Goal: Register for event/course

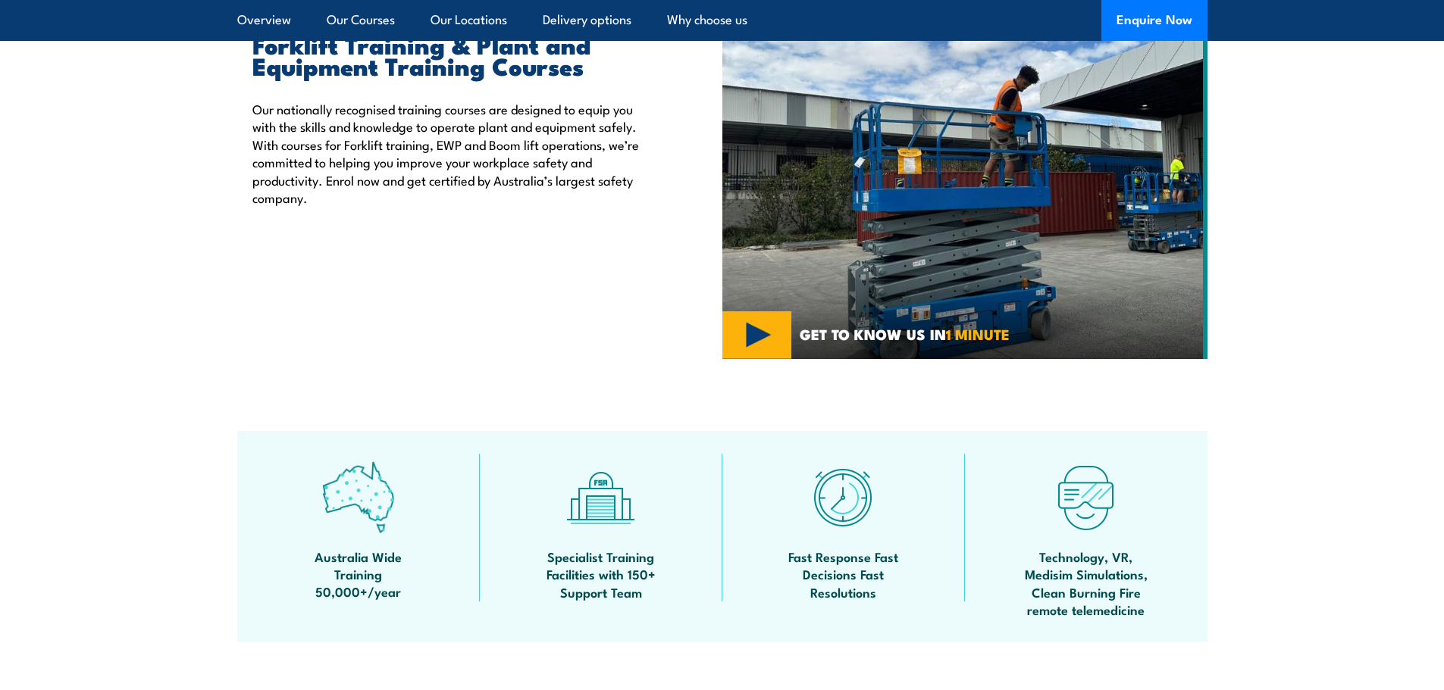
scroll to position [455, 0]
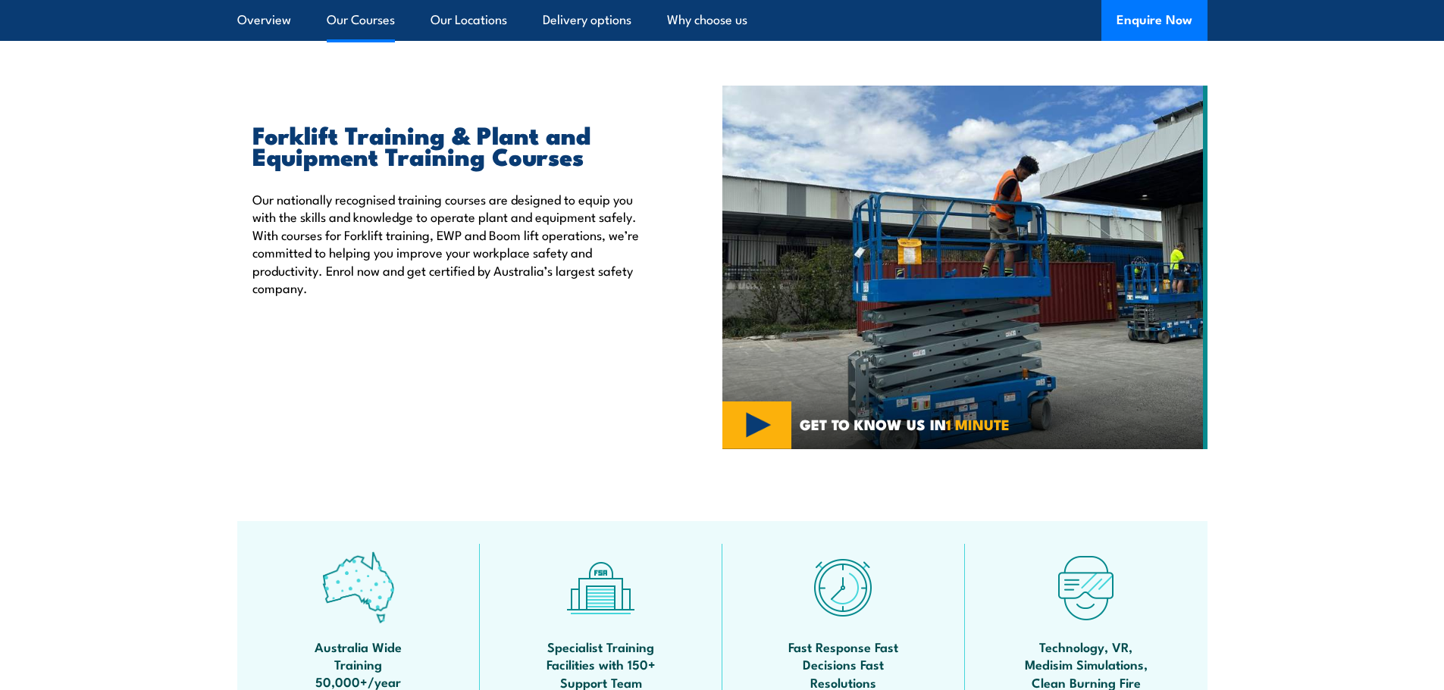
click at [346, 14] on link "Our Courses" at bounding box center [361, 20] width 68 height 40
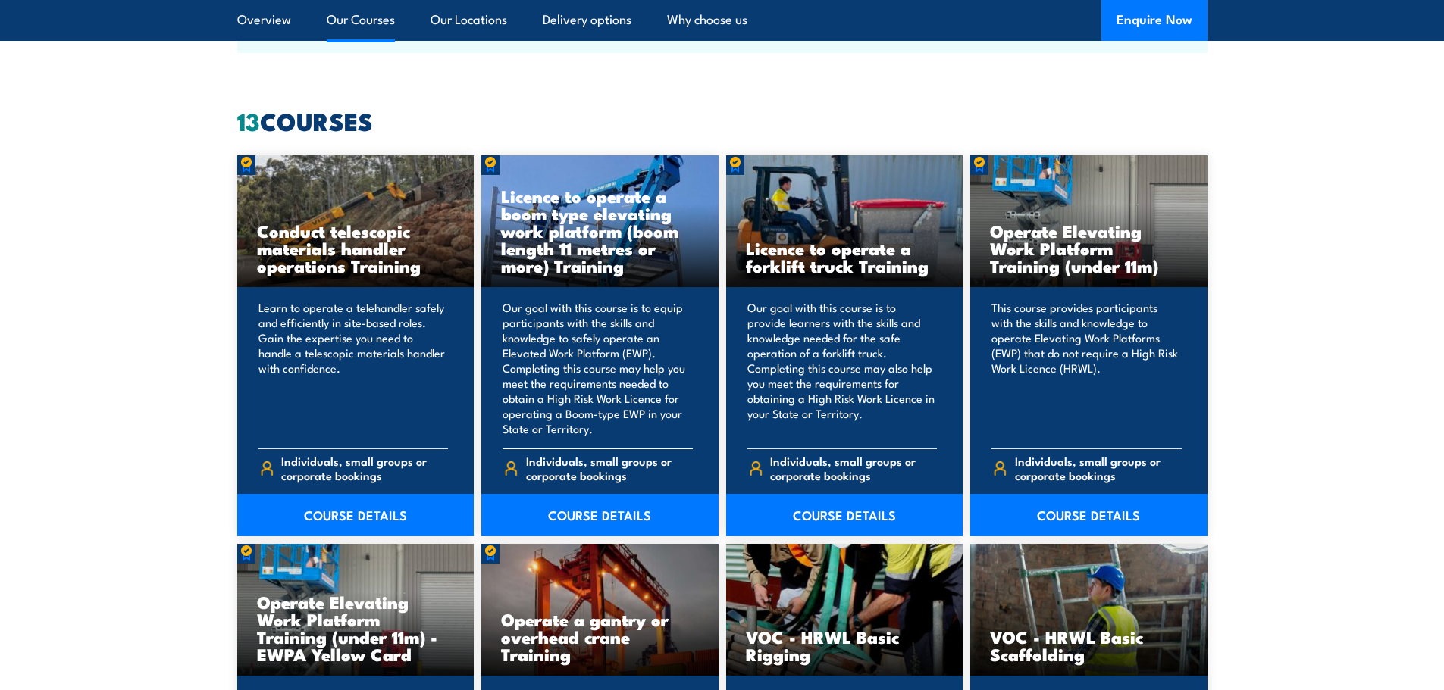
scroll to position [1150, 0]
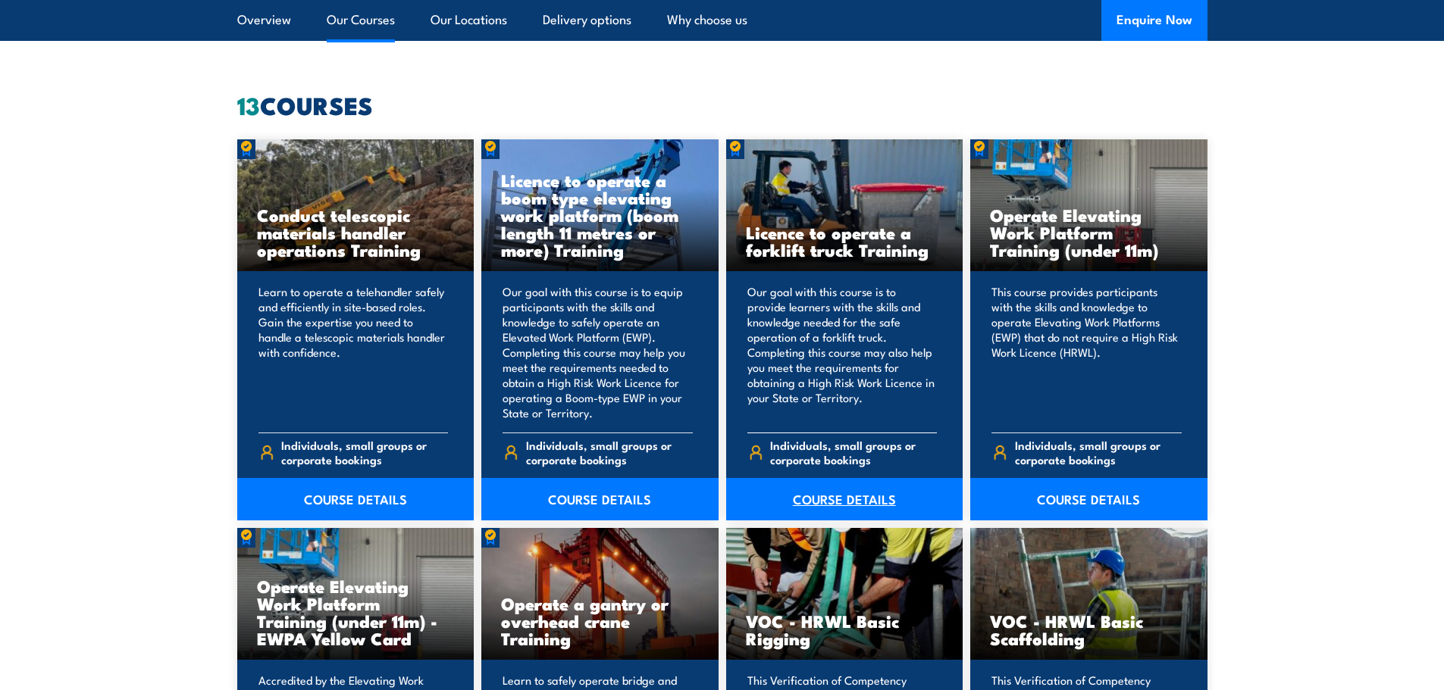
click at [829, 503] on link "COURSE DETAILS" at bounding box center [844, 499] width 237 height 42
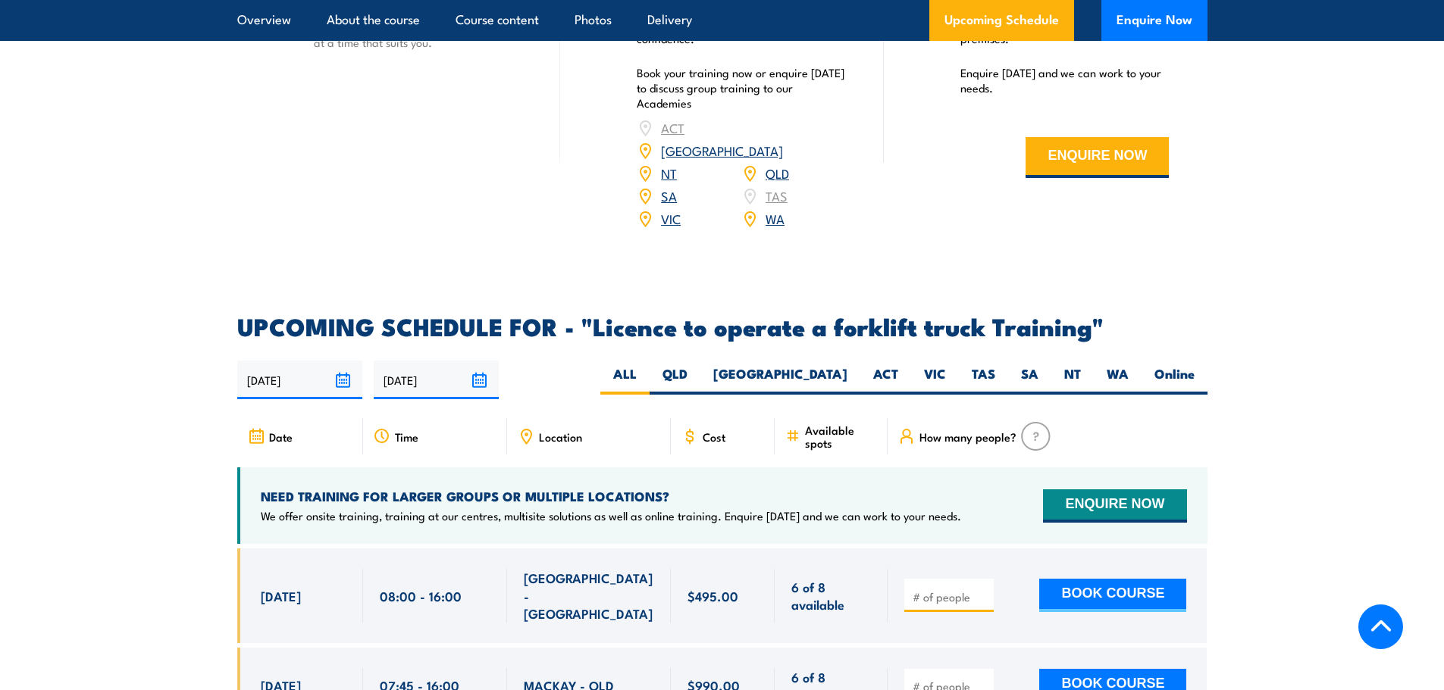
scroll to position [2349, 0]
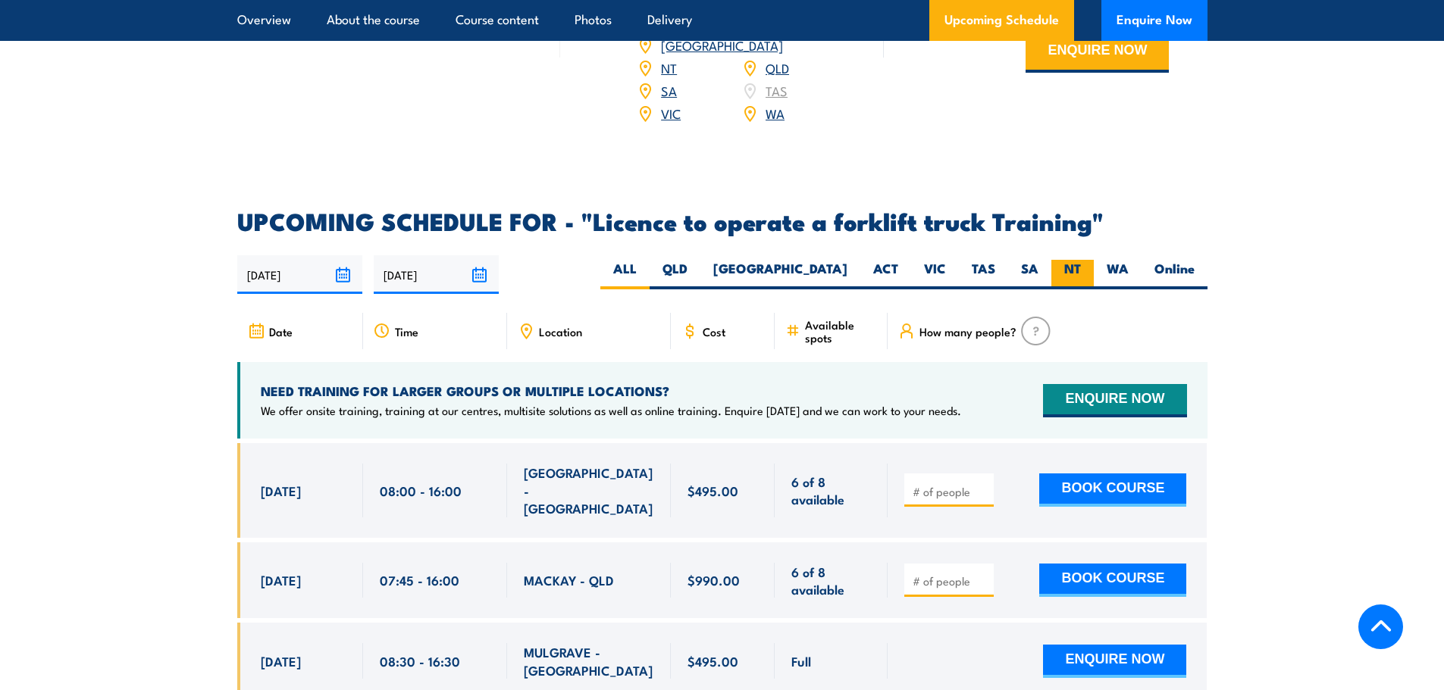
drag, startPoint x: 1037, startPoint y: 252, endPoint x: 1060, endPoint y: 255, distance: 23.7
click at [1037, 260] on label "SA" at bounding box center [1029, 275] width 43 height 30
click at [1038, 260] on input "SA" at bounding box center [1043, 265] width 10 height 10
radio input "true"
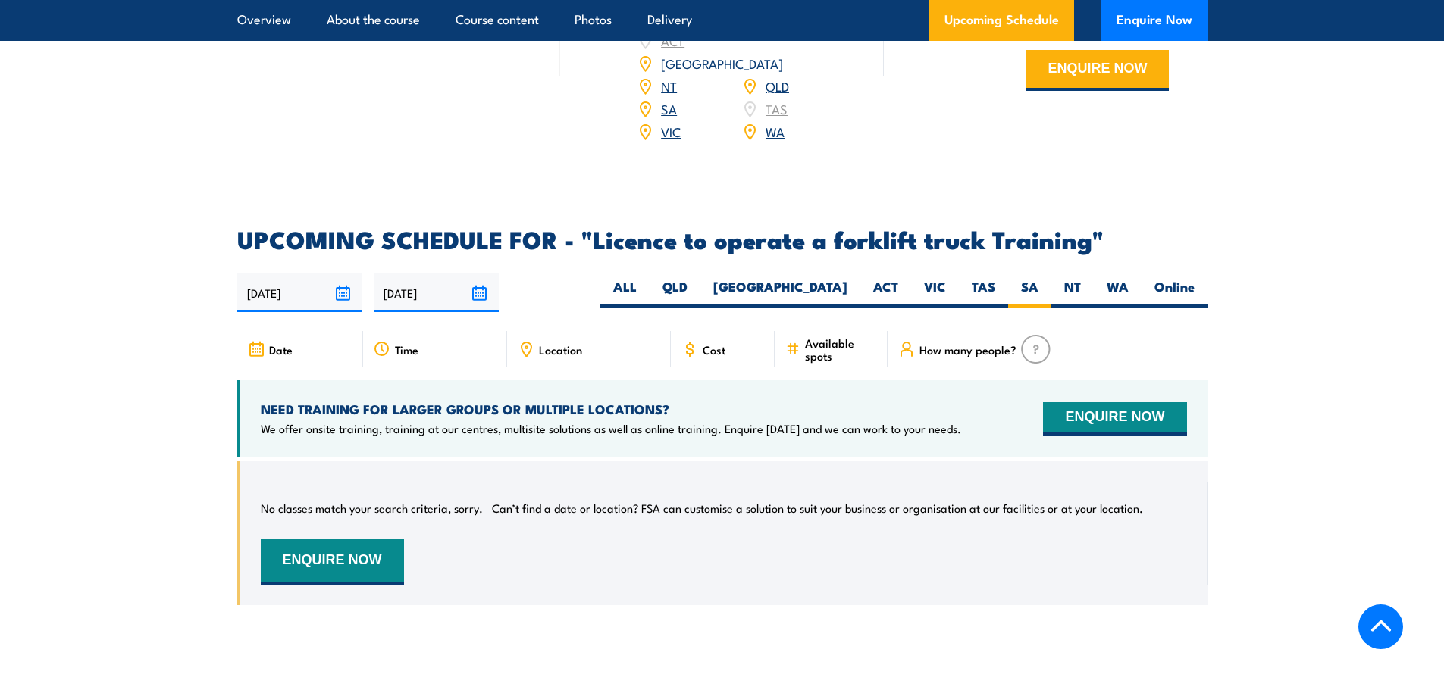
scroll to position [2309, 0]
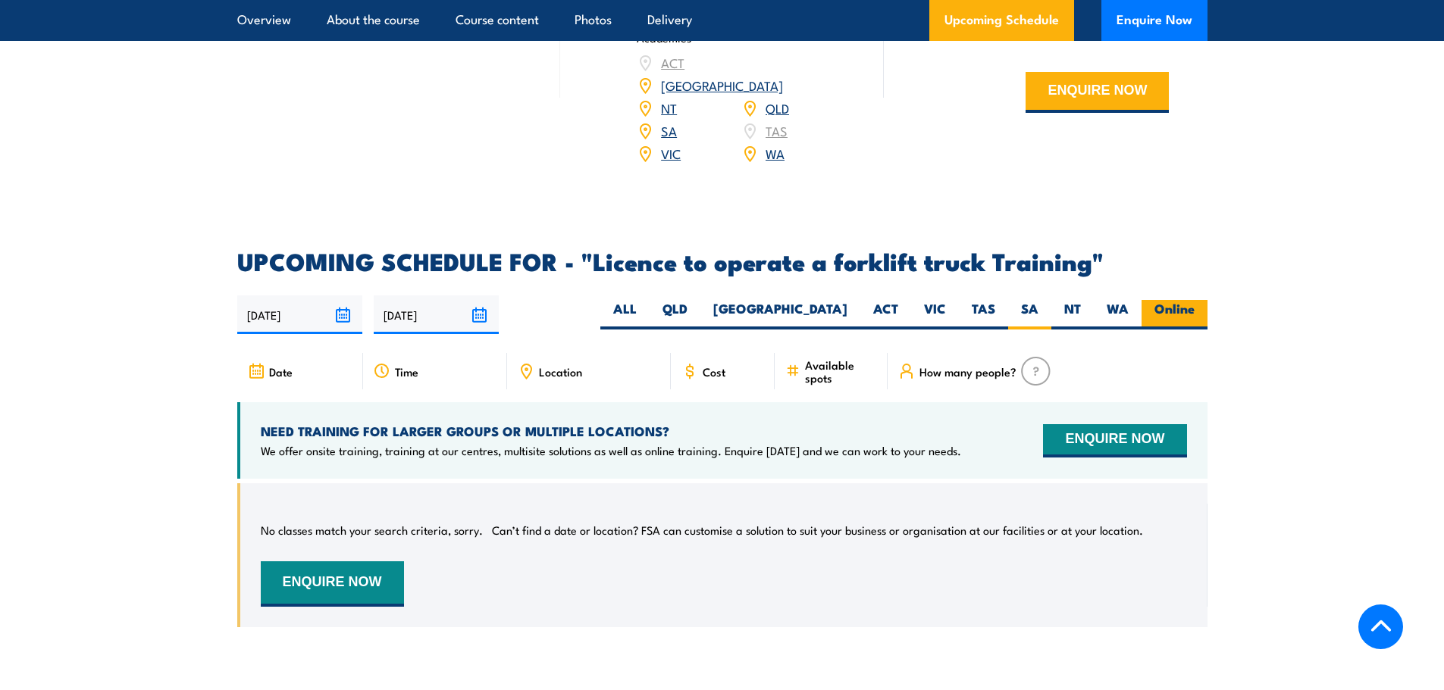
click at [1173, 300] on label "Online" at bounding box center [1174, 315] width 66 height 30
click at [1194, 300] on input "Online" at bounding box center [1199, 305] width 10 height 10
radio input "true"
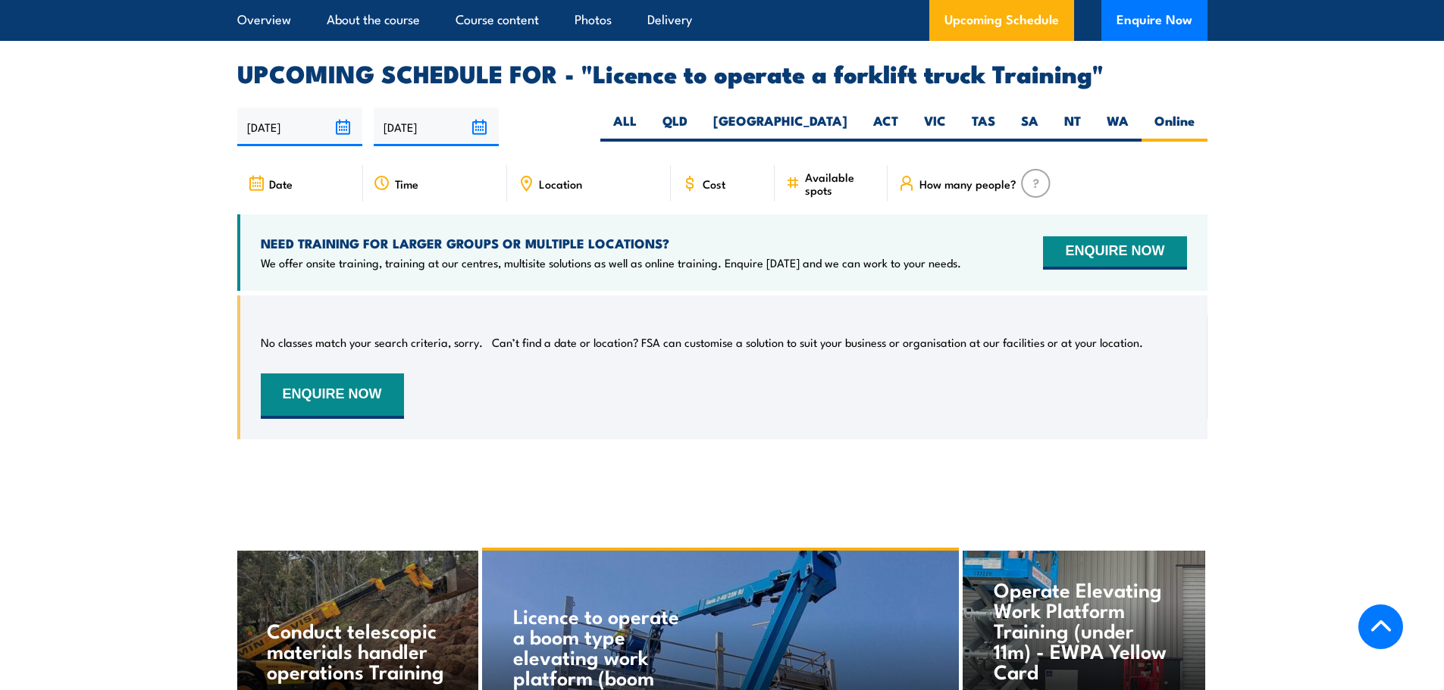
scroll to position [2385, 0]
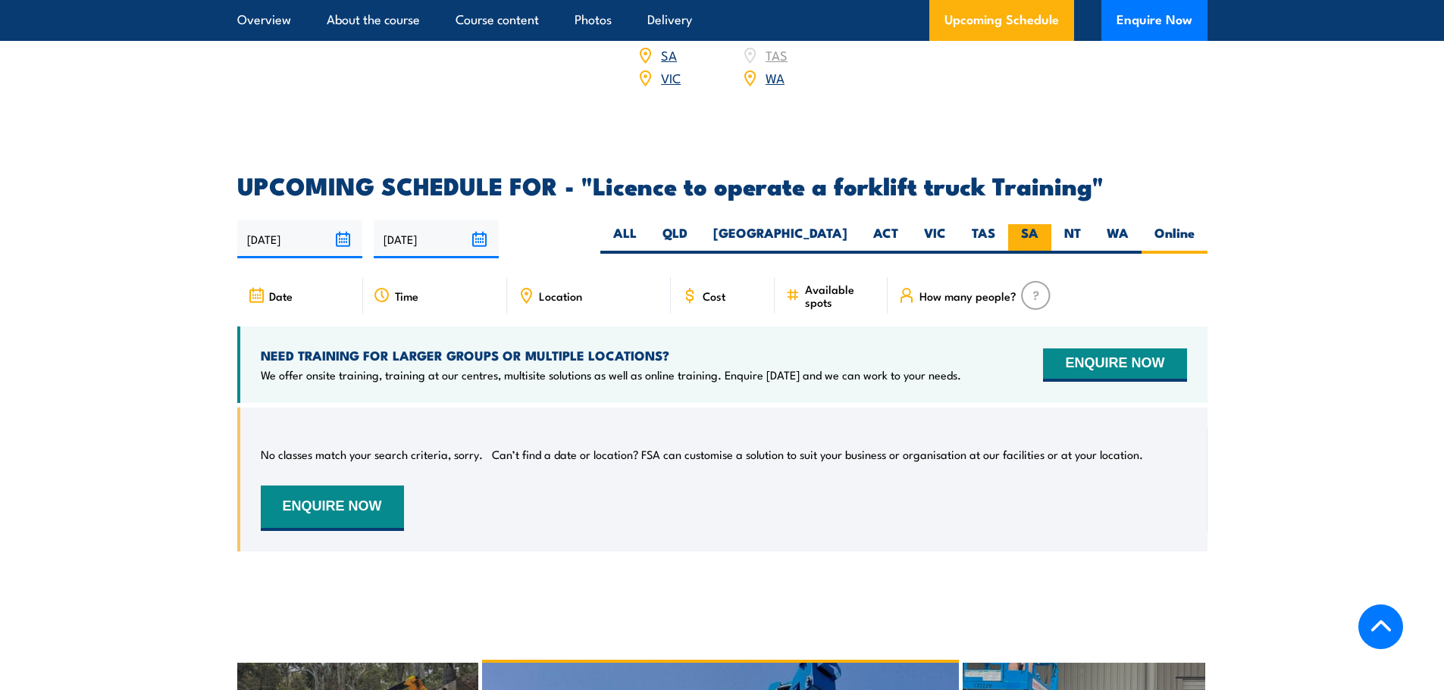
click at [1024, 224] on label "SA" at bounding box center [1029, 239] width 43 height 30
click at [1038, 224] on input "SA" at bounding box center [1043, 229] width 10 height 10
radio input "true"
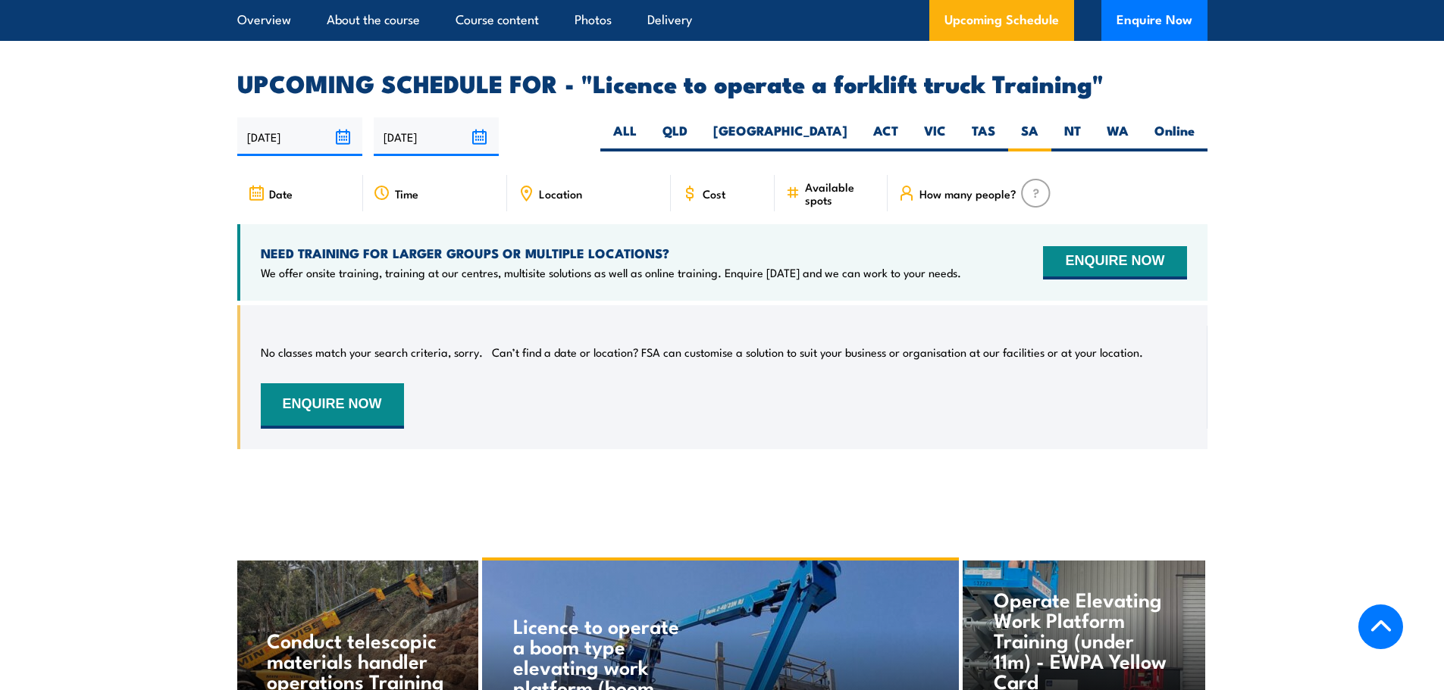
scroll to position [2461, 0]
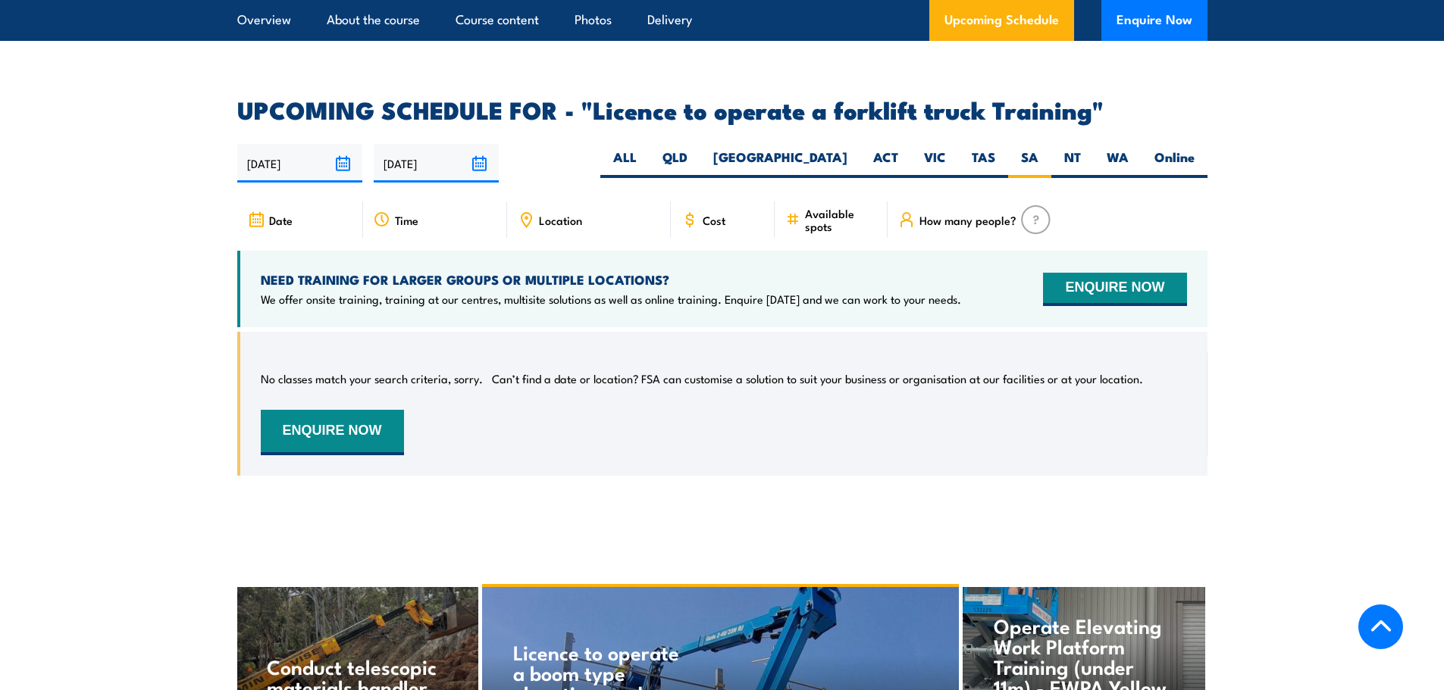
click at [477, 144] on input "[DATE]" at bounding box center [436, 163] width 125 height 39
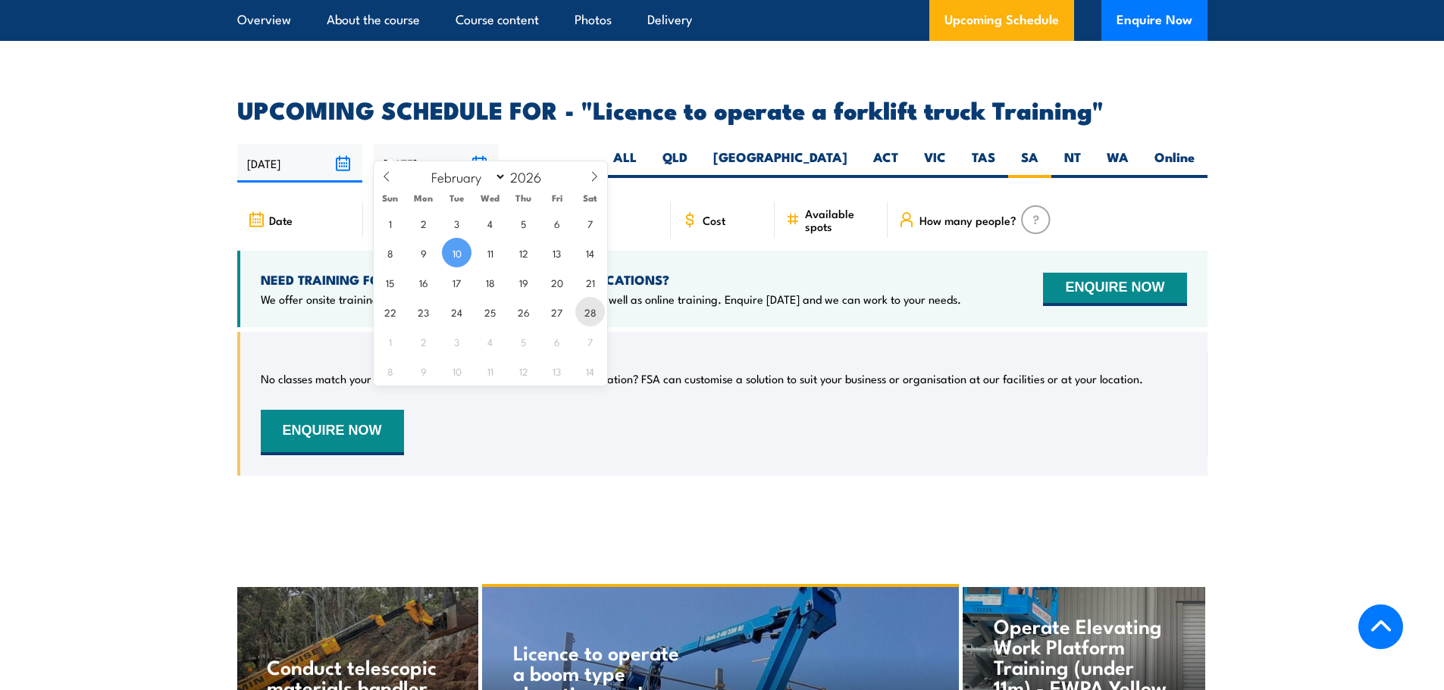
click at [593, 315] on span "28" at bounding box center [590, 312] width 30 height 30
type input "28/02/2026"
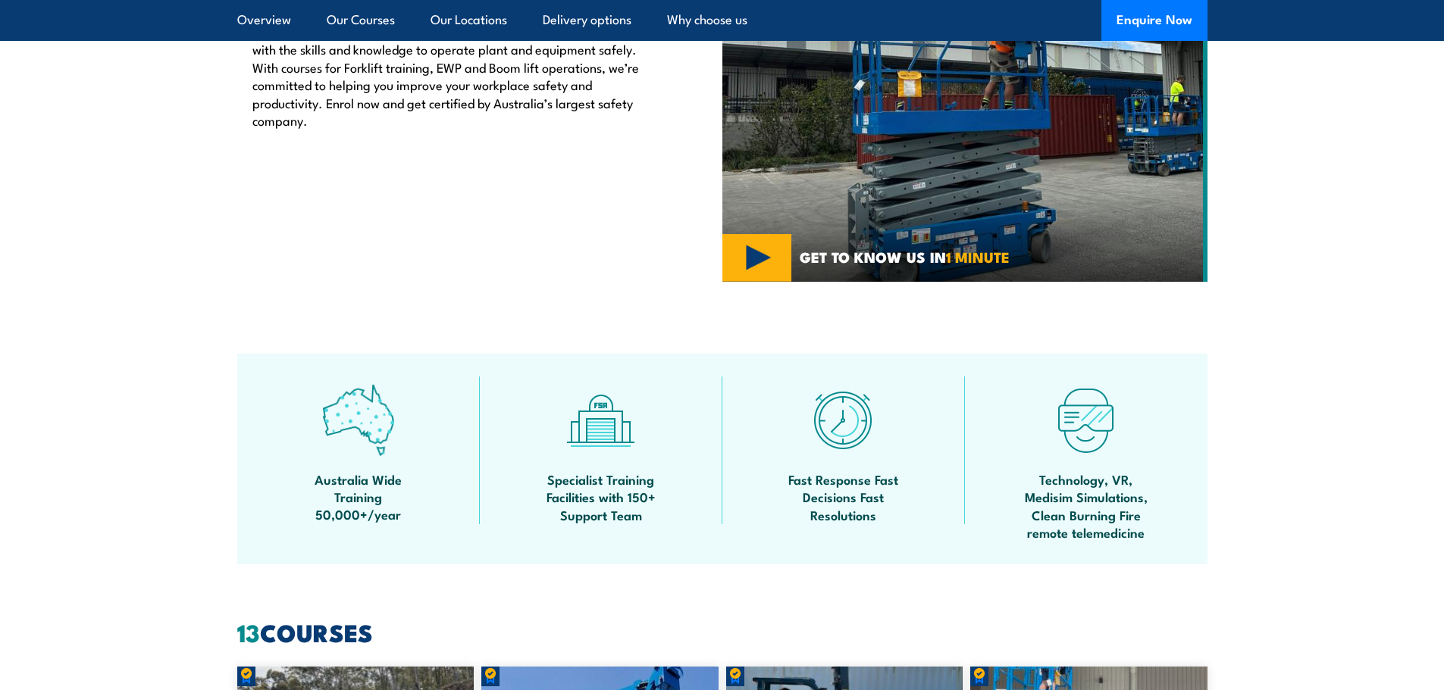
scroll to position [471, 0]
